Goal: Use online tool/utility: Utilize a website feature to perform a specific function

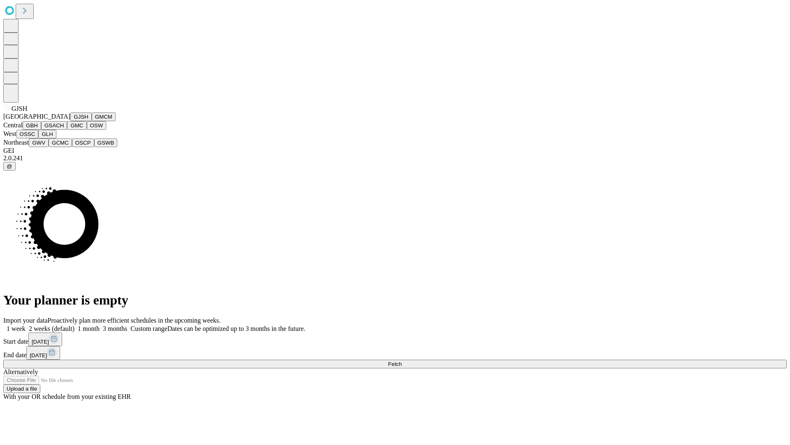
click at [70, 121] on button "GJSH" at bounding box center [80, 116] width 21 height 9
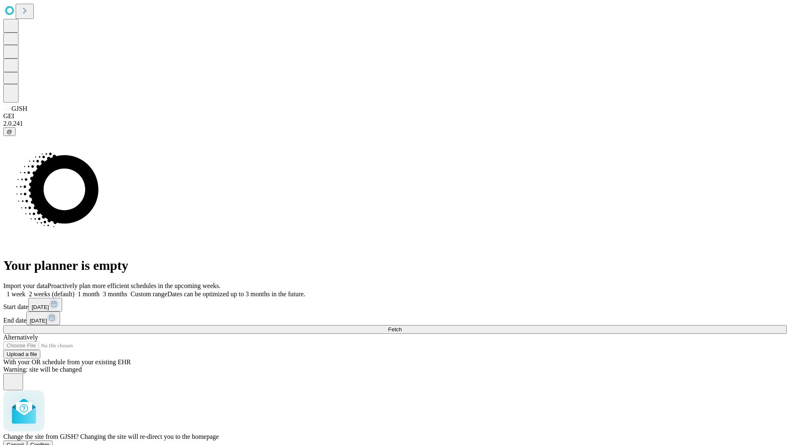
click at [50, 441] on span "Confirm" at bounding box center [39, 444] width 19 height 6
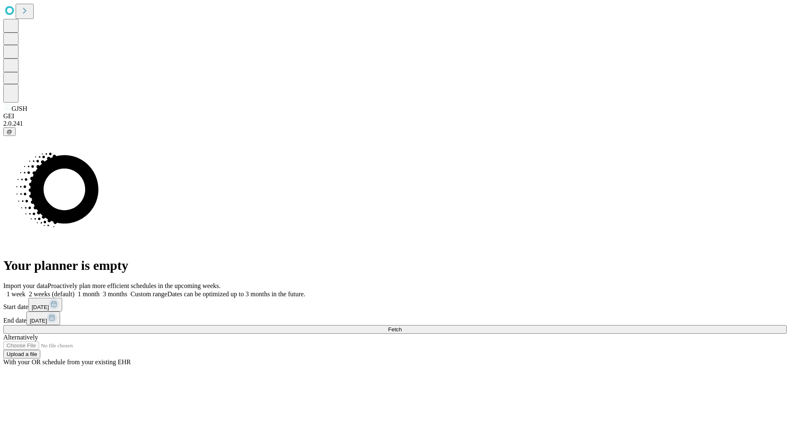
click at [100, 290] on label "1 month" at bounding box center [87, 293] width 25 height 7
click at [402, 326] on span "Fetch" at bounding box center [395, 329] width 14 height 6
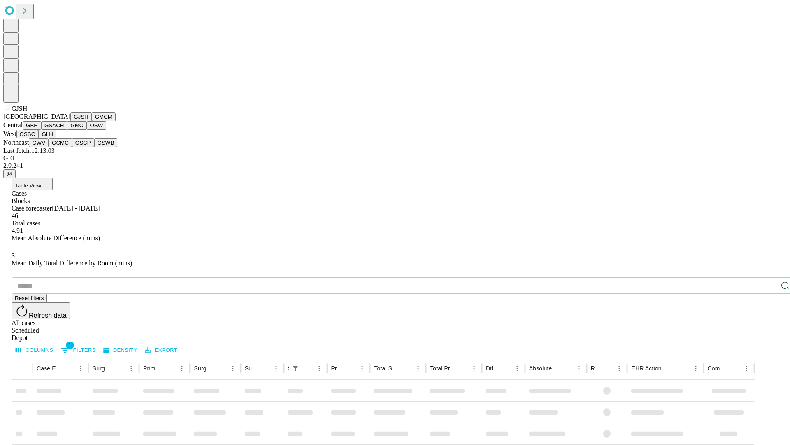
click at [92, 121] on button "GMCM" at bounding box center [104, 116] width 24 height 9
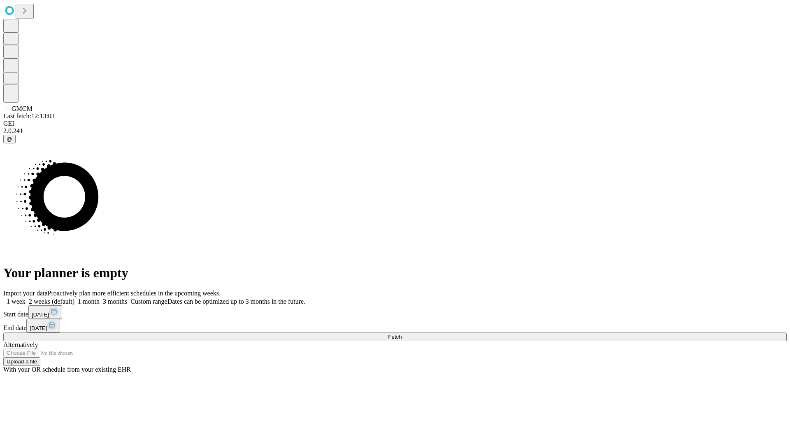
click at [100, 298] on label "1 month" at bounding box center [87, 301] width 25 height 7
click at [402, 333] on span "Fetch" at bounding box center [395, 336] width 14 height 6
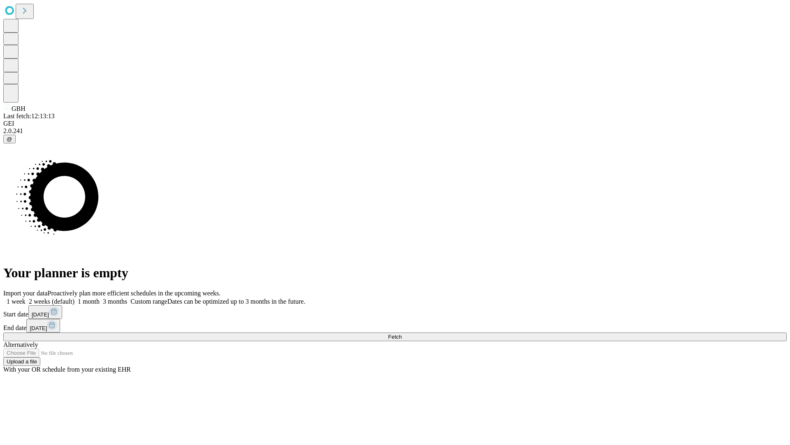
click at [100, 298] on label "1 month" at bounding box center [87, 301] width 25 height 7
click at [402, 333] on span "Fetch" at bounding box center [395, 336] width 14 height 6
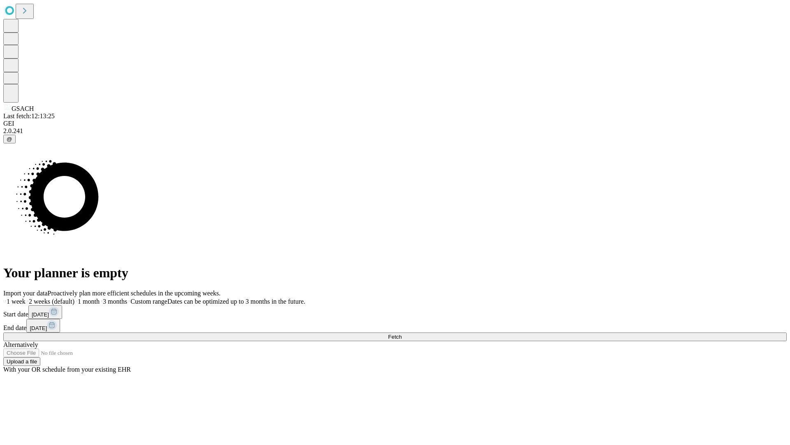
click at [100, 298] on label "1 month" at bounding box center [87, 301] width 25 height 7
click at [402, 333] on span "Fetch" at bounding box center [395, 336] width 14 height 6
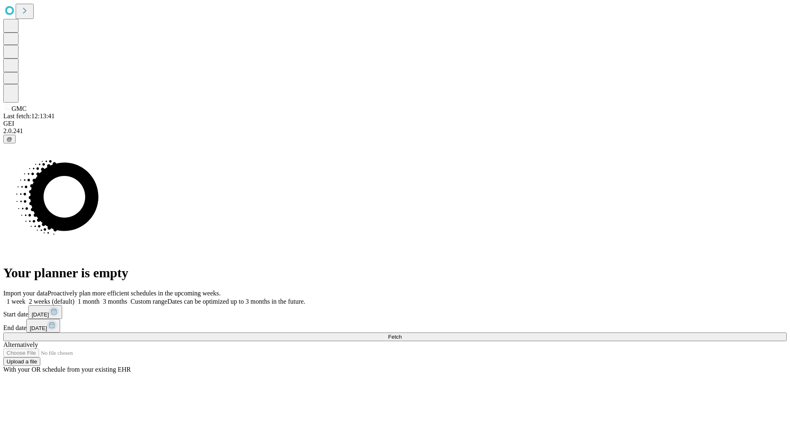
click at [100, 298] on label "1 month" at bounding box center [87, 301] width 25 height 7
click at [402, 333] on span "Fetch" at bounding box center [395, 336] width 14 height 6
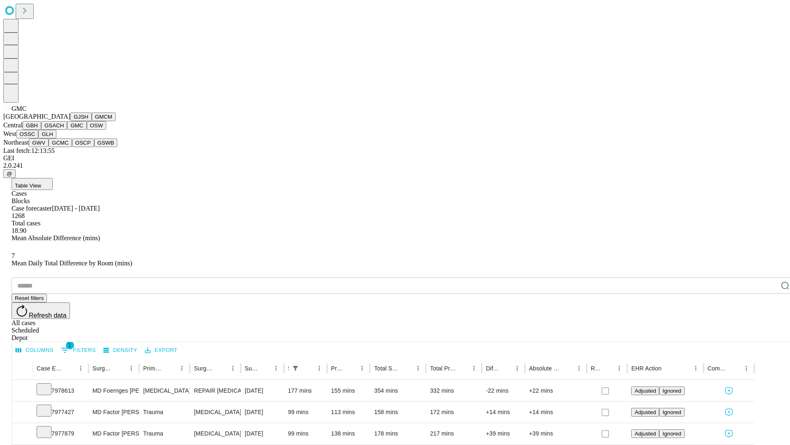
click at [87, 130] on button "OSW" at bounding box center [97, 125] width 20 height 9
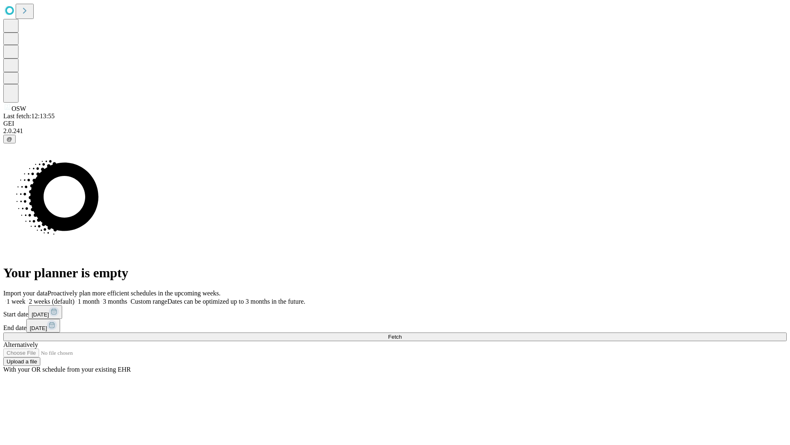
click at [100, 298] on label "1 month" at bounding box center [87, 301] width 25 height 7
click at [402, 333] on span "Fetch" at bounding box center [395, 336] width 14 height 6
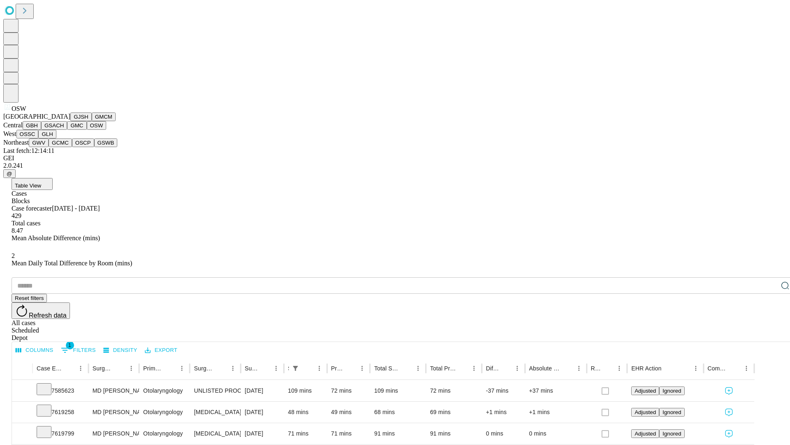
click at [39, 138] on button "OSSC" at bounding box center [27, 134] width 22 height 9
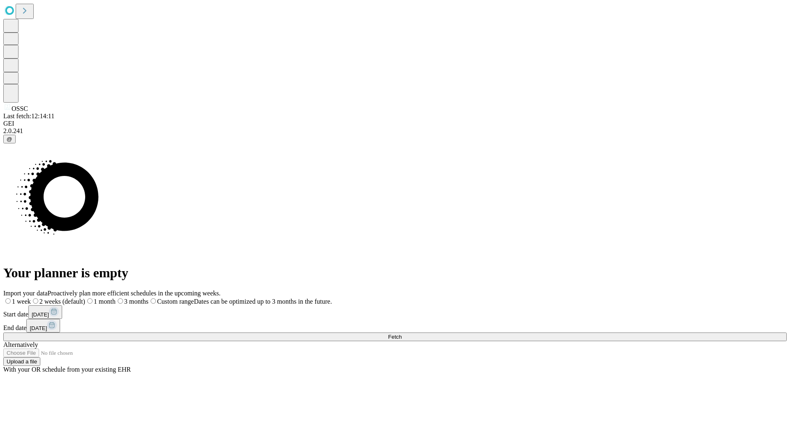
click at [116, 298] on label "1 month" at bounding box center [100, 301] width 30 height 7
click at [402, 333] on span "Fetch" at bounding box center [395, 336] width 14 height 6
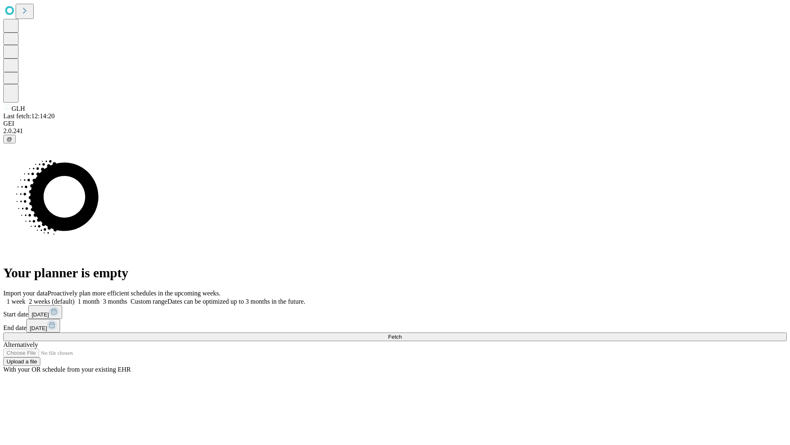
click at [100, 298] on label "1 month" at bounding box center [87, 301] width 25 height 7
click at [402, 333] on span "Fetch" at bounding box center [395, 336] width 14 height 6
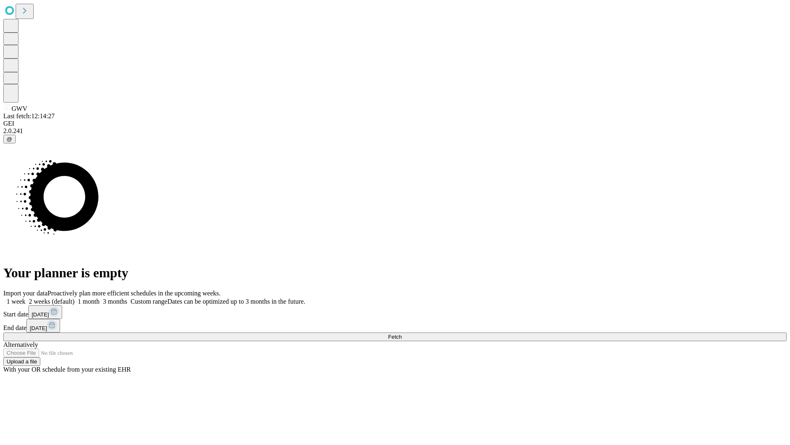
click at [402, 333] on span "Fetch" at bounding box center [395, 336] width 14 height 6
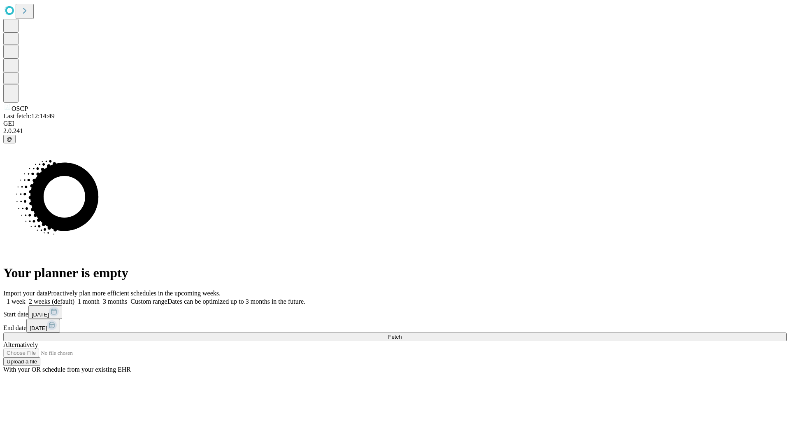
click at [100, 298] on label "1 month" at bounding box center [87, 301] width 25 height 7
click at [402, 333] on span "Fetch" at bounding box center [395, 336] width 14 height 6
